Goal: Browse casually

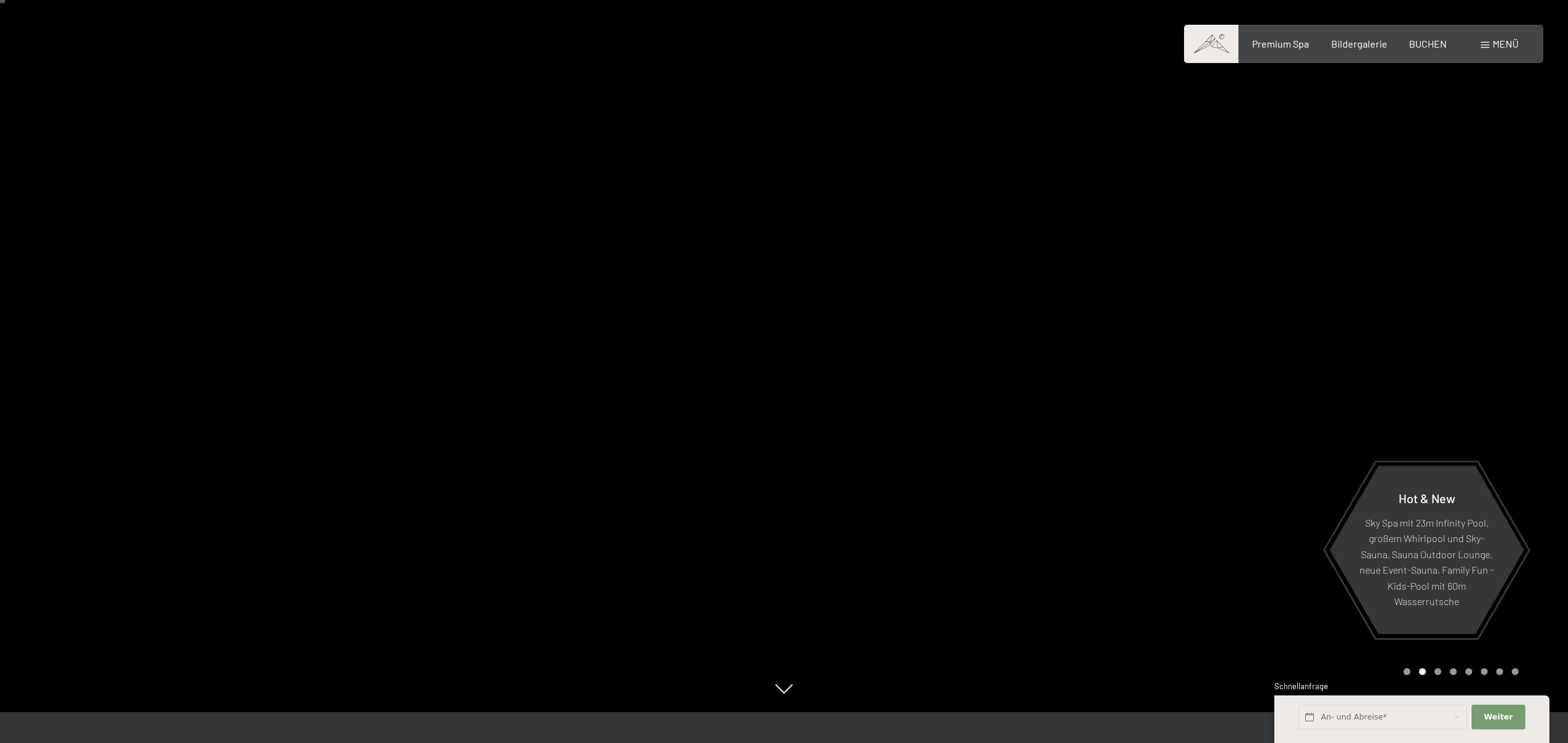
scroll to position [38, 0]
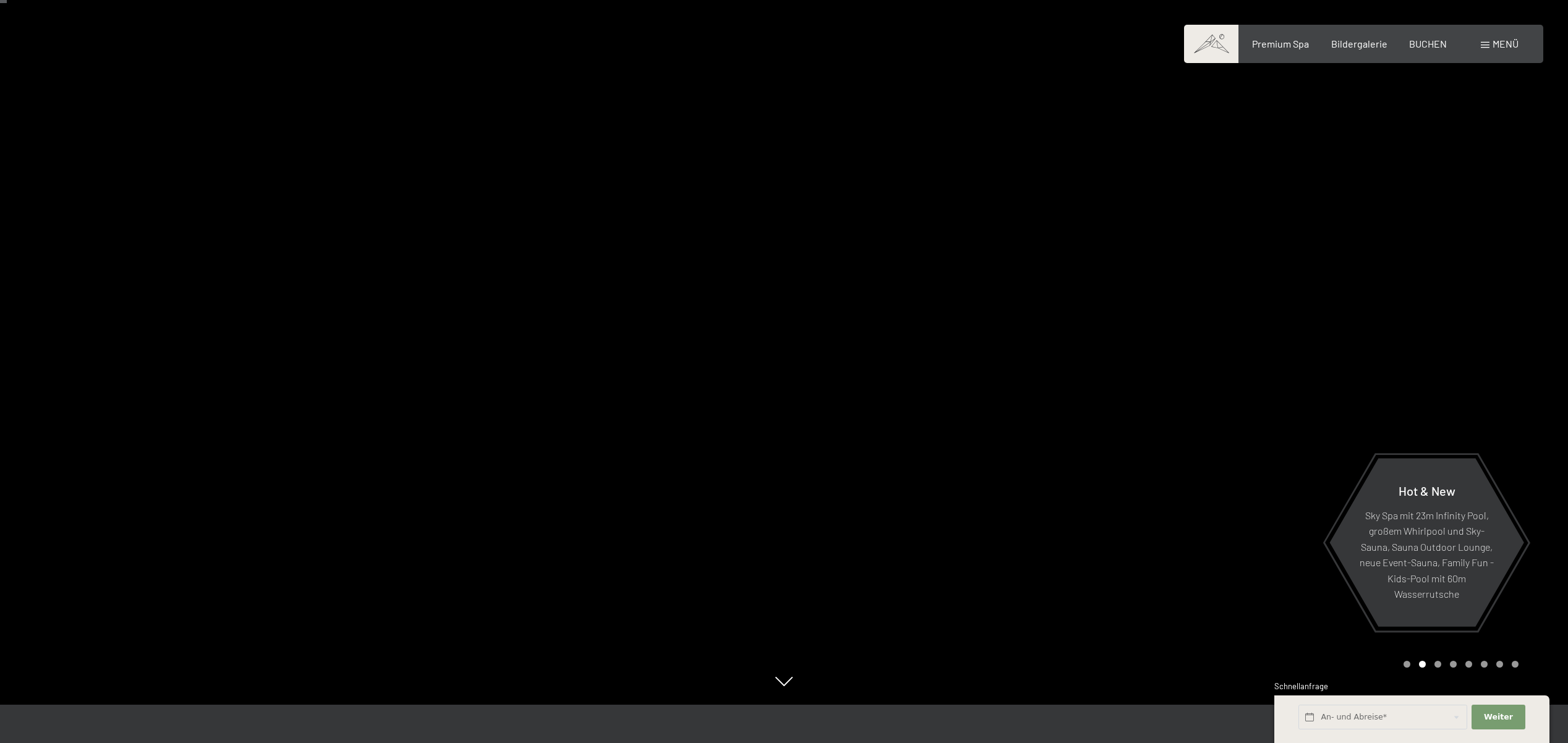
click at [1439, 661] on div "Carousel Page 3" at bounding box center [1438, 663] width 7 height 7
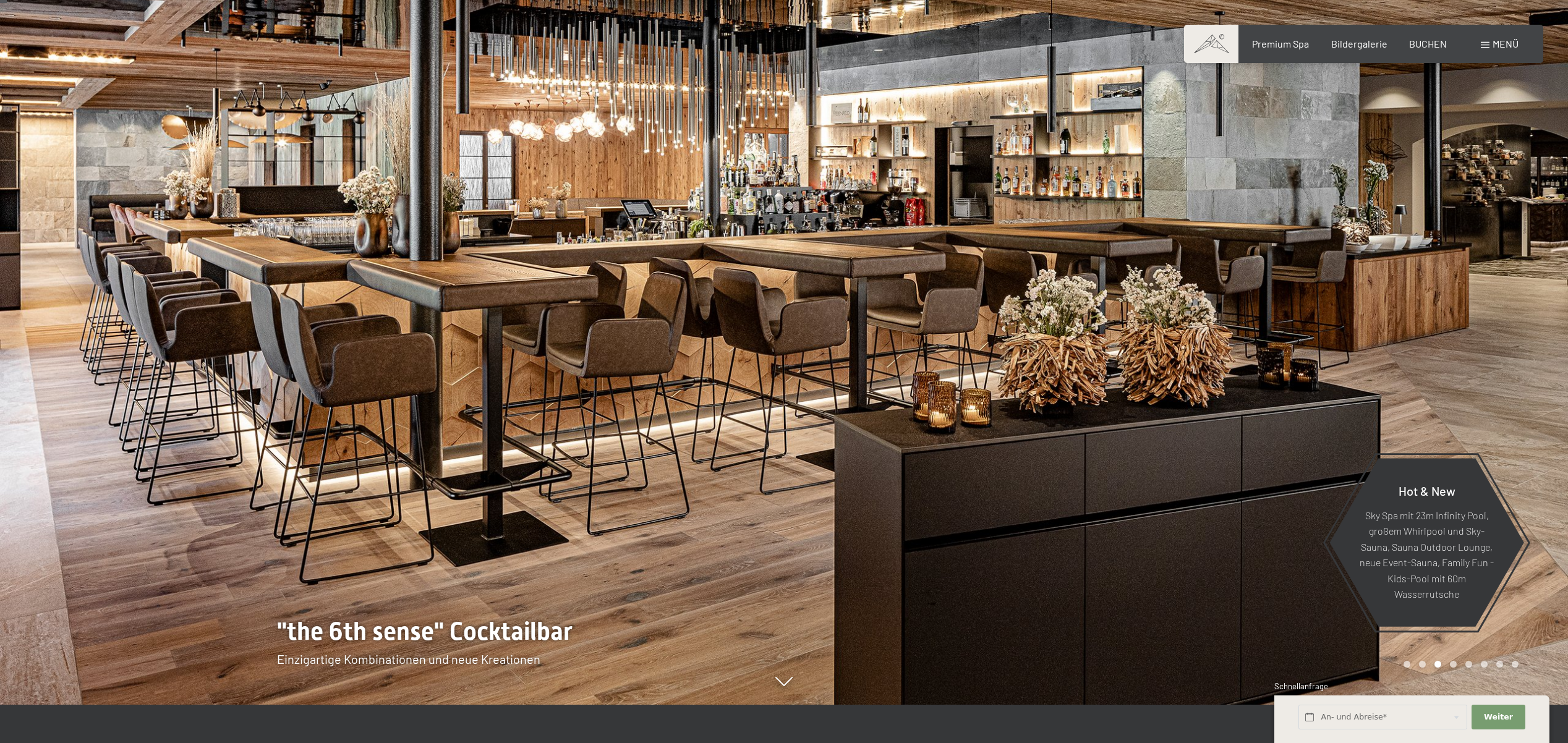
click at [1447, 663] on div "Carousel Pagination" at bounding box center [1459, 663] width 120 height 7
click at [1458, 666] on div "Carousel Pagination" at bounding box center [1459, 663] width 120 height 7
click at [1457, 665] on div "Carousel Pagination" at bounding box center [1459, 663] width 120 height 7
click at [1452, 664] on div "Carousel Page 4" at bounding box center [1453, 663] width 7 height 7
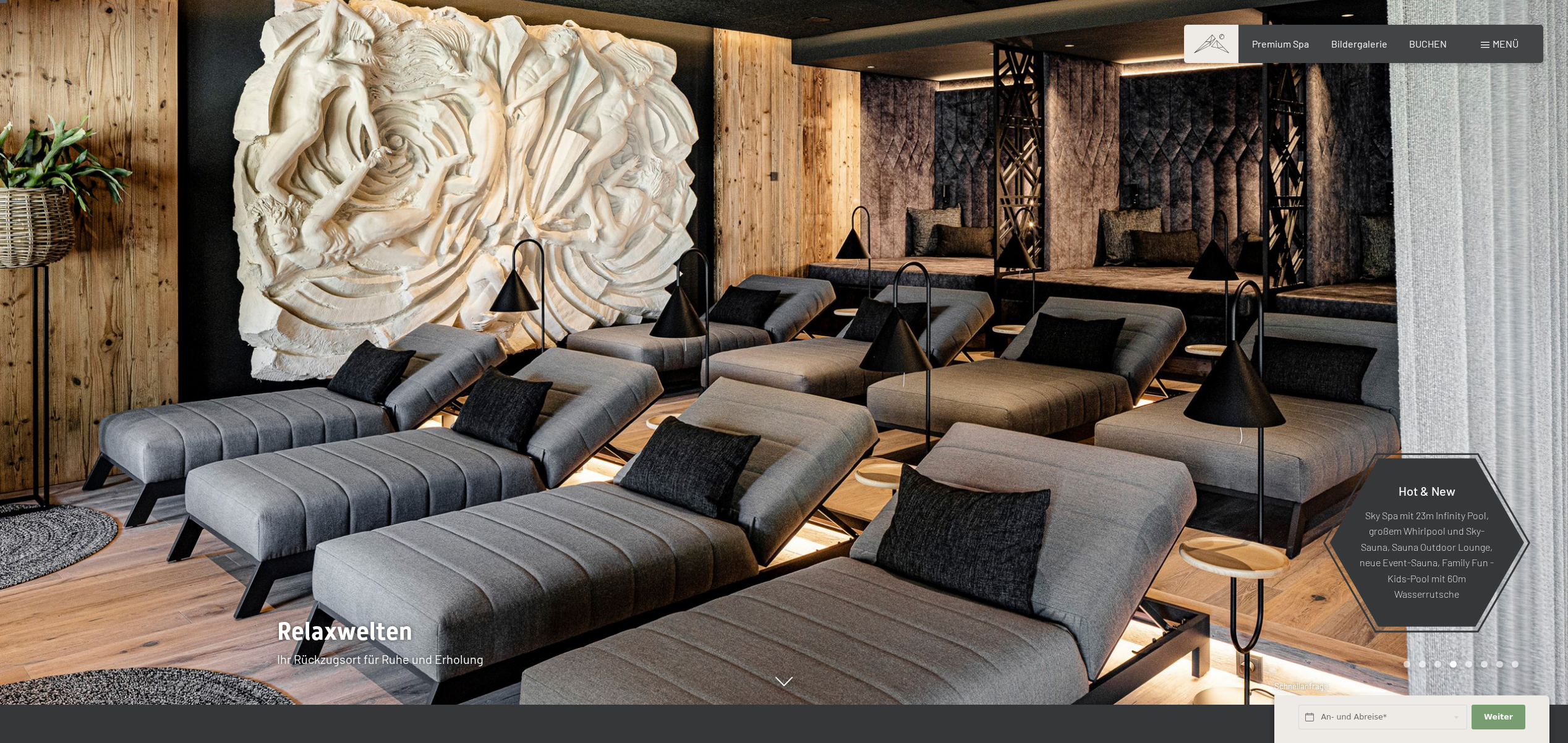
click at [1466, 665] on div "Carousel Page 5" at bounding box center [1468, 663] width 7 height 7
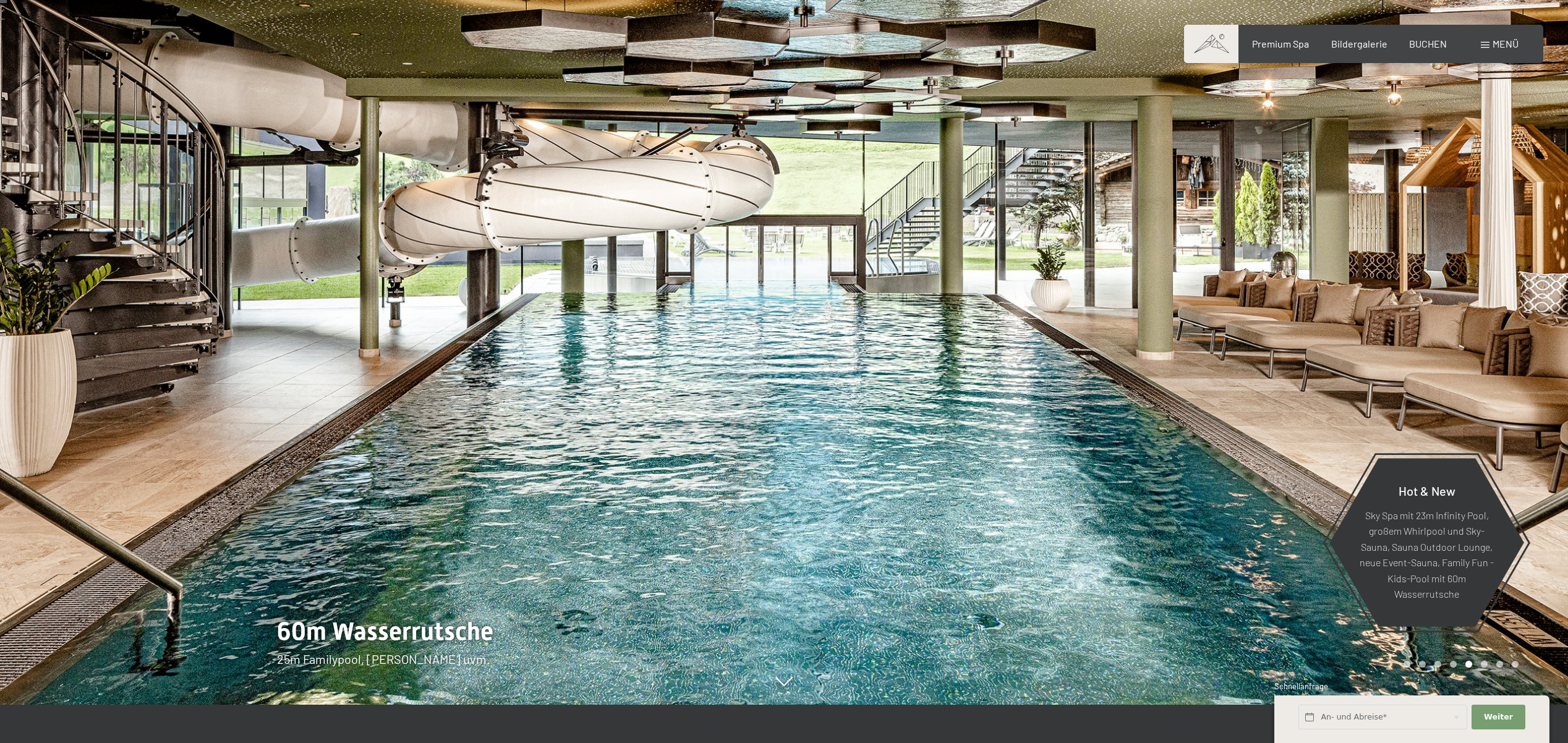
click at [1485, 666] on div "Carousel Page 6" at bounding box center [1484, 663] width 7 height 7
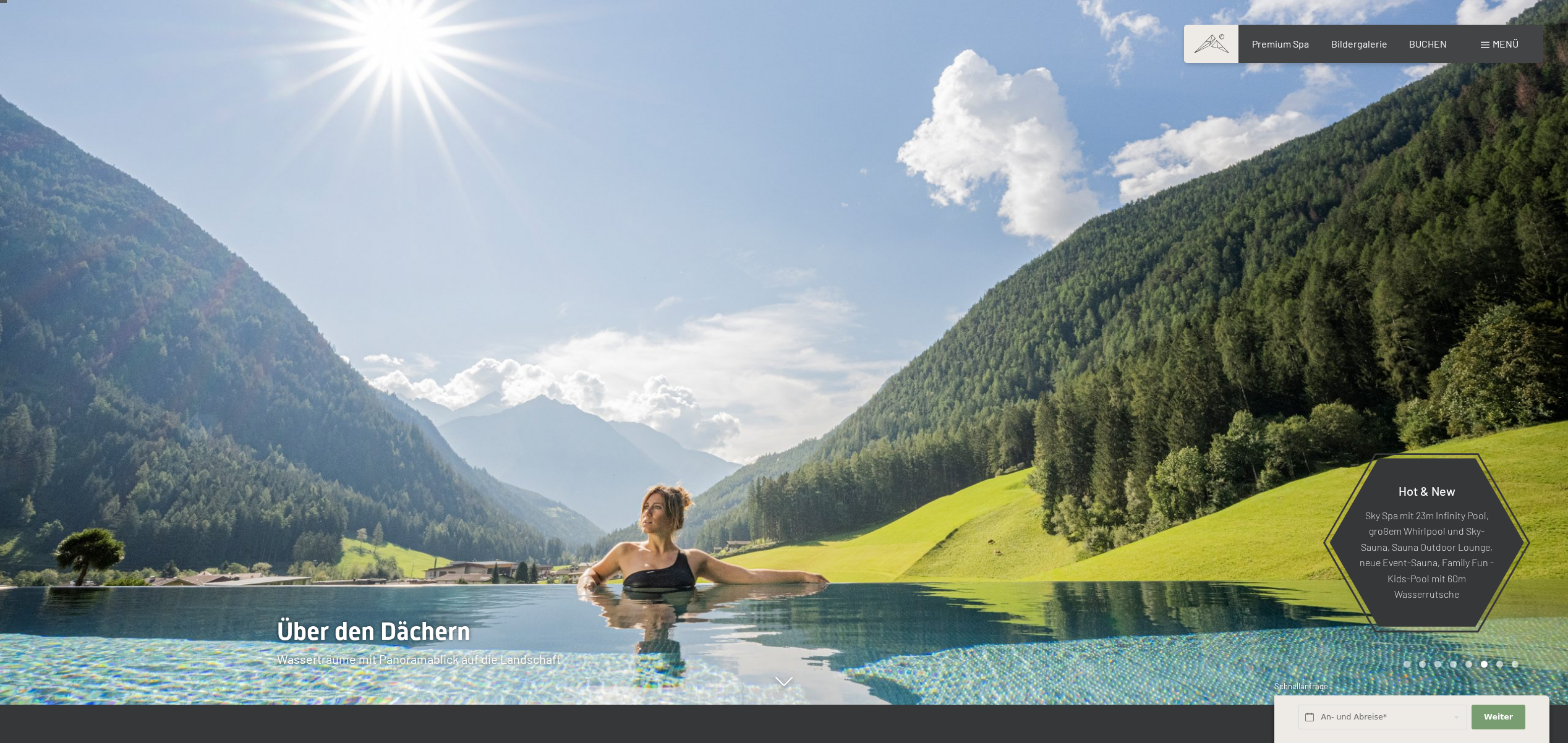
click at [1496, 666] on div "Carousel Pagination" at bounding box center [1459, 663] width 120 height 7
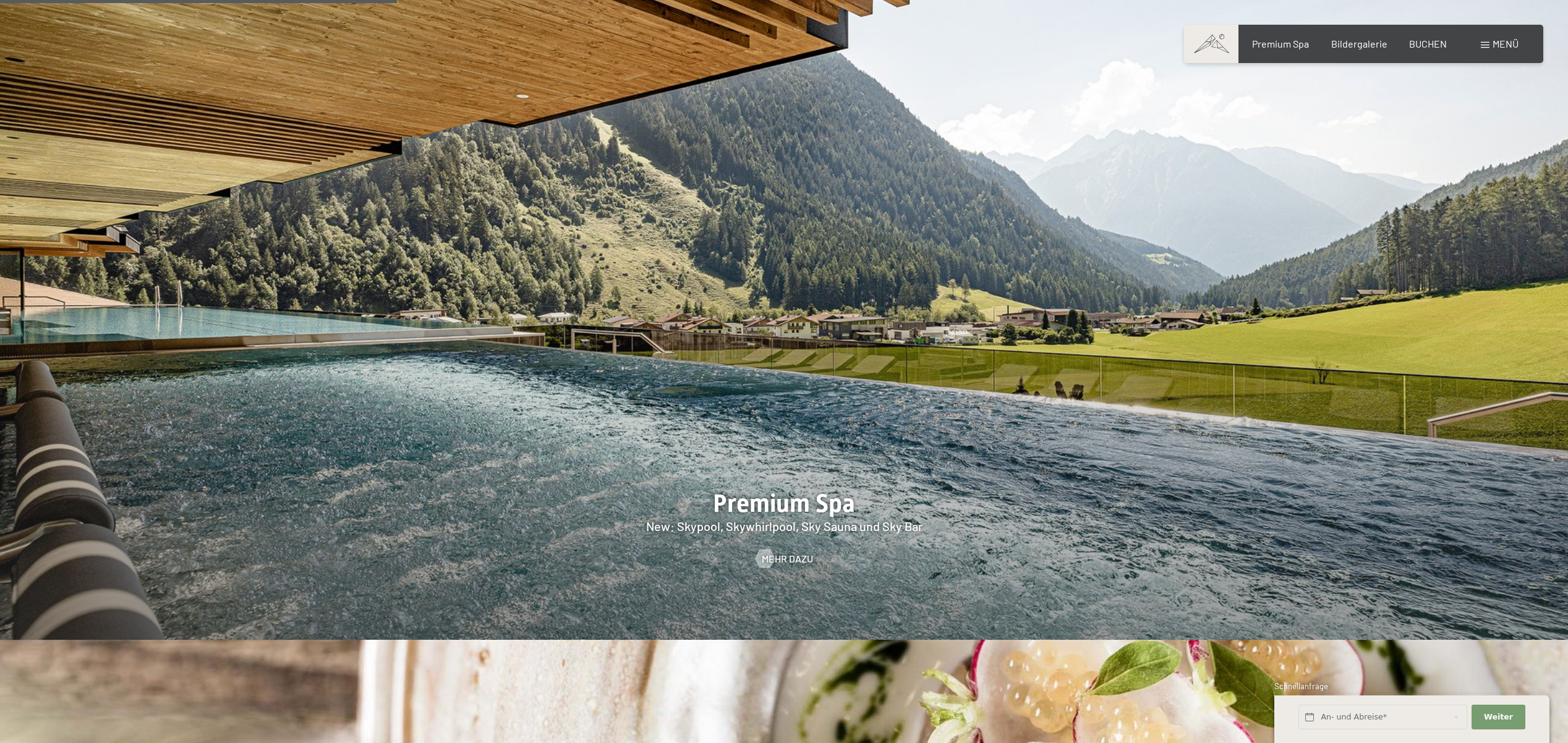
scroll to position [2206, 0]
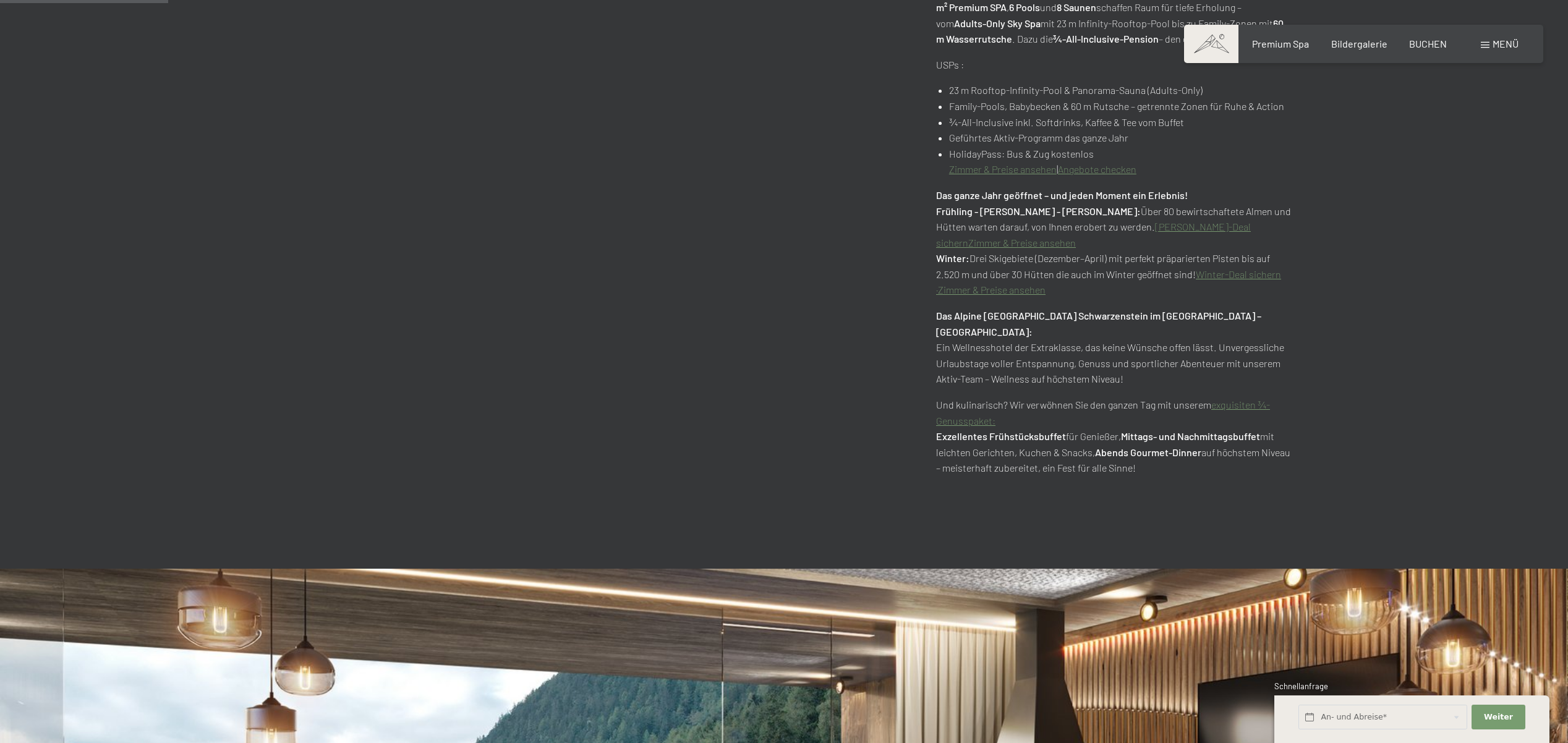
scroll to position [836, 0]
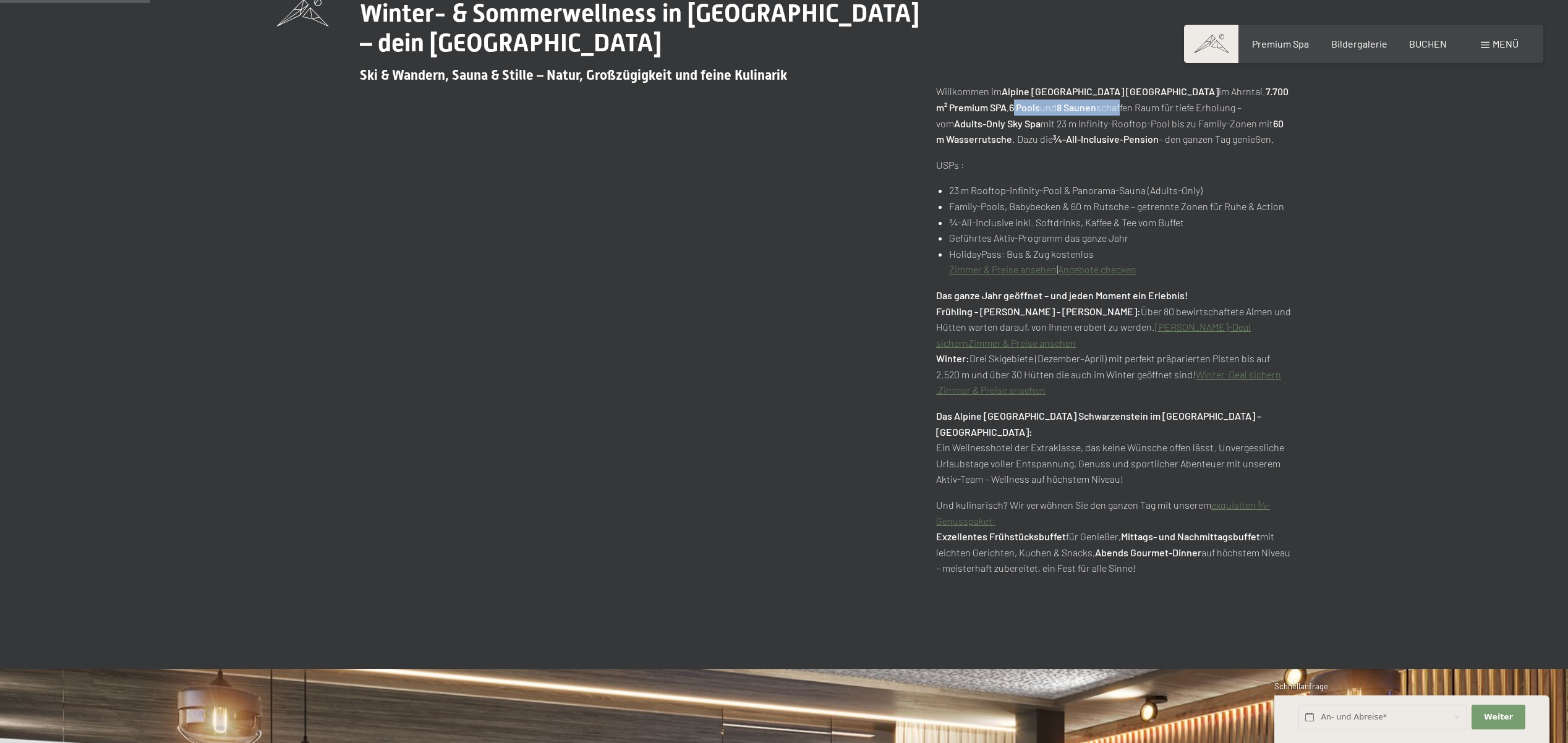
drag, startPoint x: 1005, startPoint y: 109, endPoint x: 1209, endPoint y: 122, distance: 204.4
click at [1113, 104] on p "Willkommen im [GEOGRAPHIC_DATA] Schwarzenstein im [GEOGRAPHIC_DATA]. 7.700 m² P…" at bounding box center [1114, 114] width 355 height 63
click at [1210, 122] on p "Willkommen im [GEOGRAPHIC_DATA] Schwarzenstein im [GEOGRAPHIC_DATA]. 7.700 m² P…" at bounding box center [1114, 114] width 355 height 63
